Goal: Communication & Community: Answer question/provide support

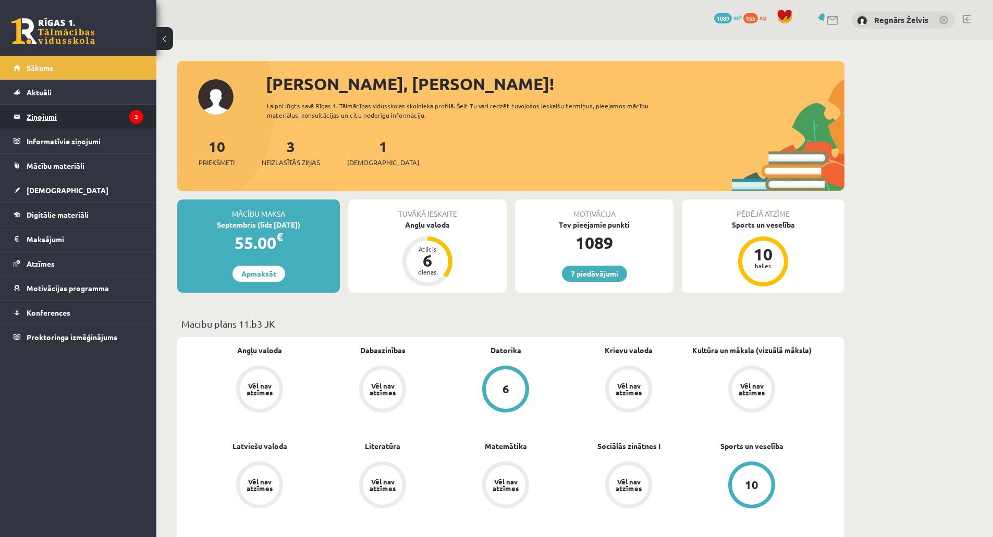
click at [65, 109] on legend "Ziņojumi 3" at bounding box center [85, 117] width 117 height 24
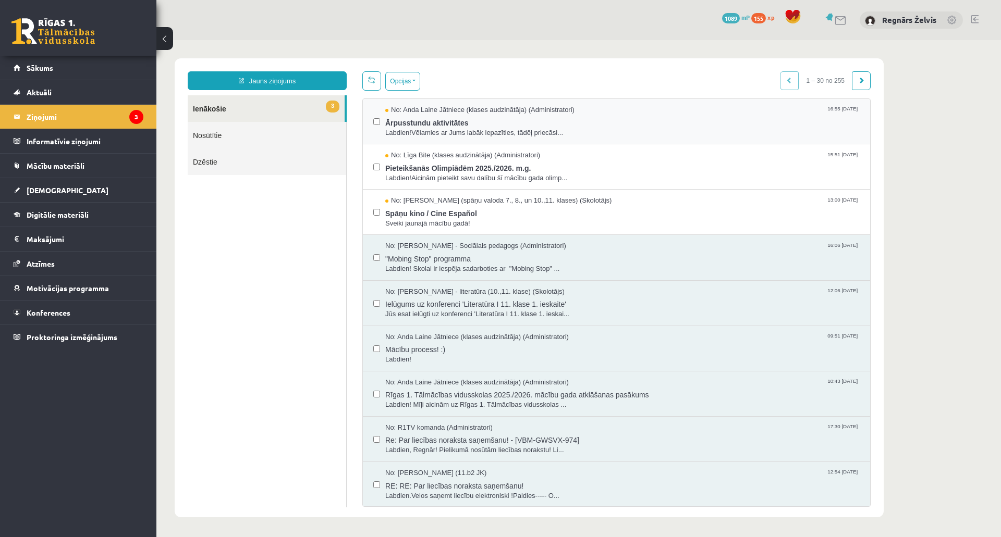
click at [467, 138] on div "No: [PERSON_NAME] Jātniece (klases audzinātāja) (Administratori) 16:55 [DATE] Ā…" at bounding box center [616, 121] width 507 height 45
click at [466, 133] on span "Labdien!Vēlamies ar Jums labāk iepazīties, tādēļ priecāsi..." at bounding box center [622, 133] width 474 height 10
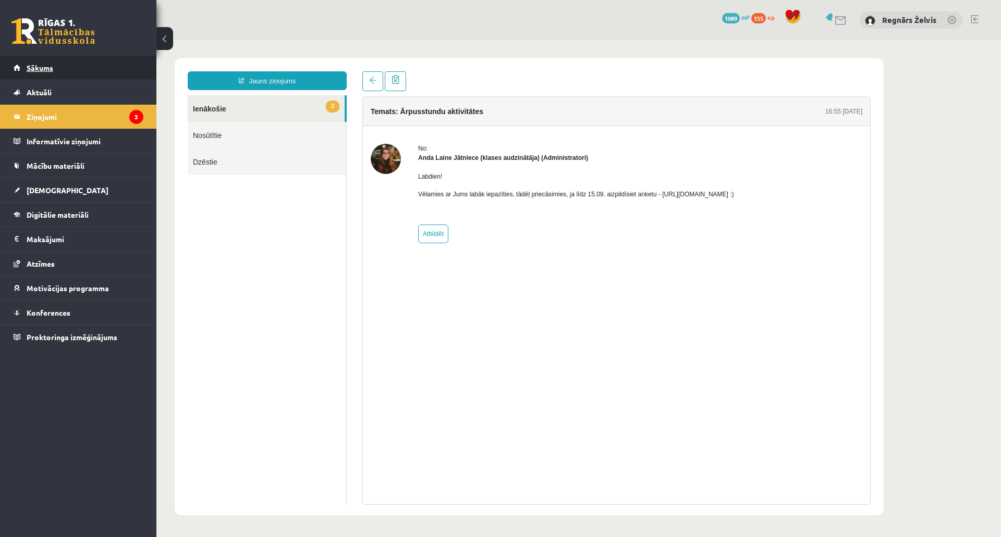
click at [96, 77] on link "Sākums" at bounding box center [79, 68] width 130 height 24
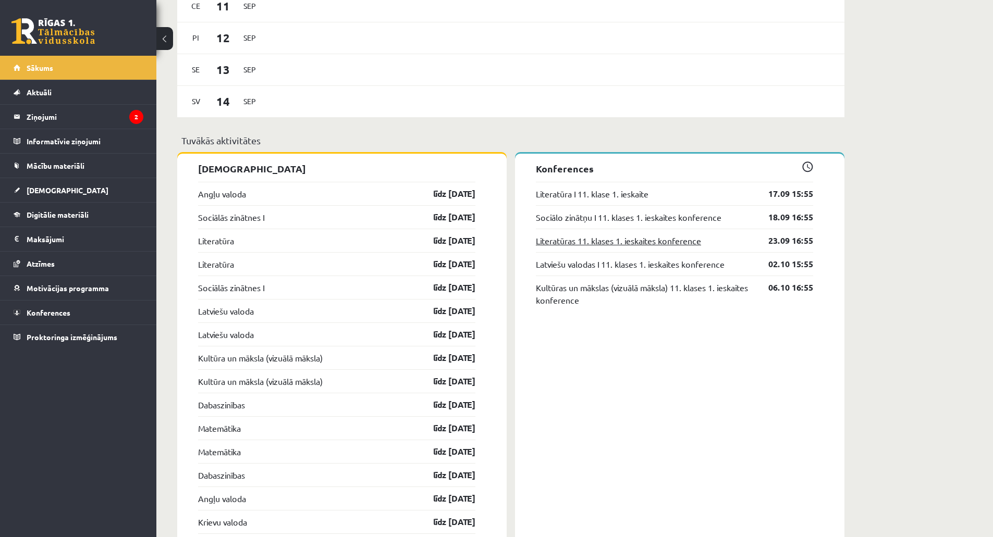
scroll to position [730, 0]
